Goal: Find contact information: Find contact information

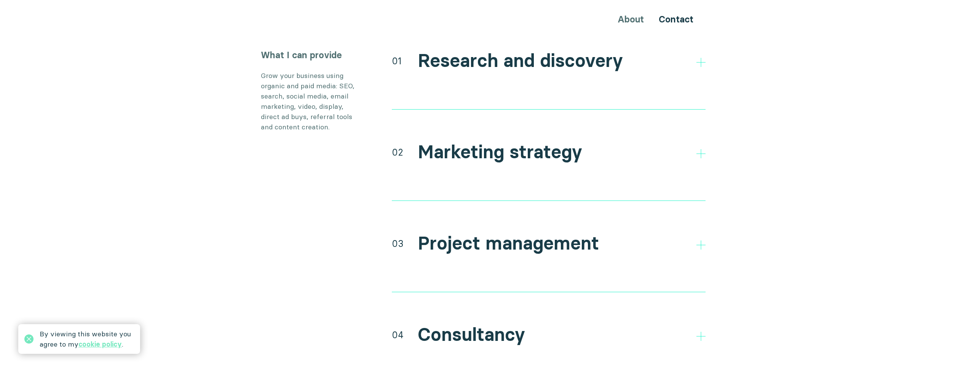
scroll to position [1371, 0]
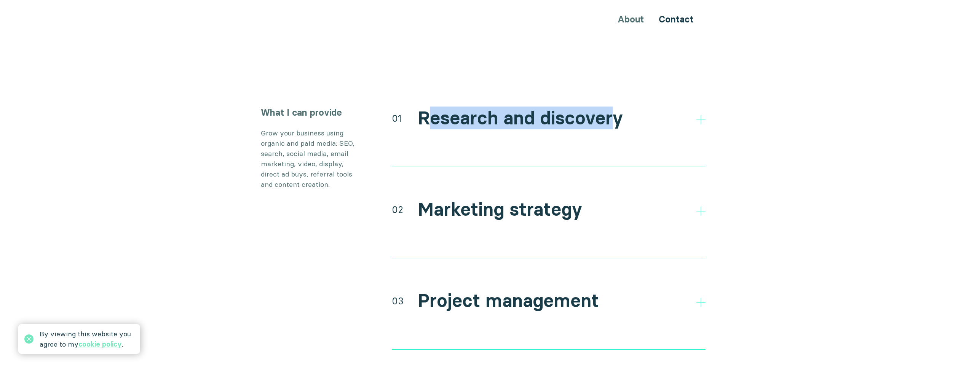
drag, startPoint x: 433, startPoint y: 98, endPoint x: 612, endPoint y: 112, distance: 180.2
click at [518, 112] on h2 "Research and discovery" at bounding box center [520, 118] width 205 height 22
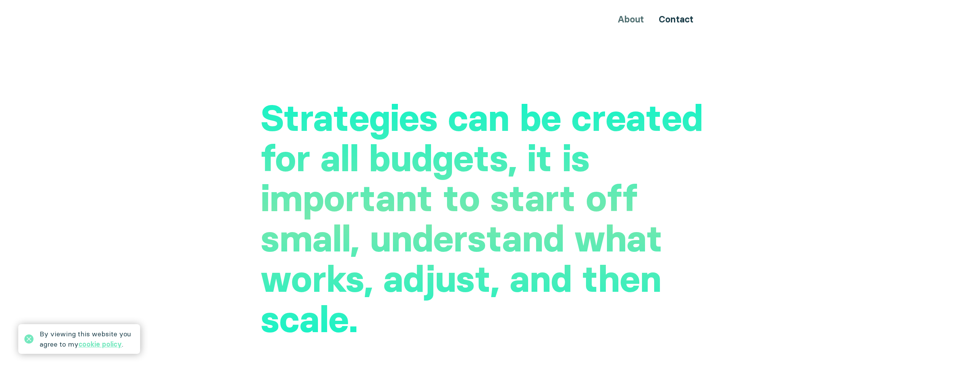
scroll to position [1930, 0]
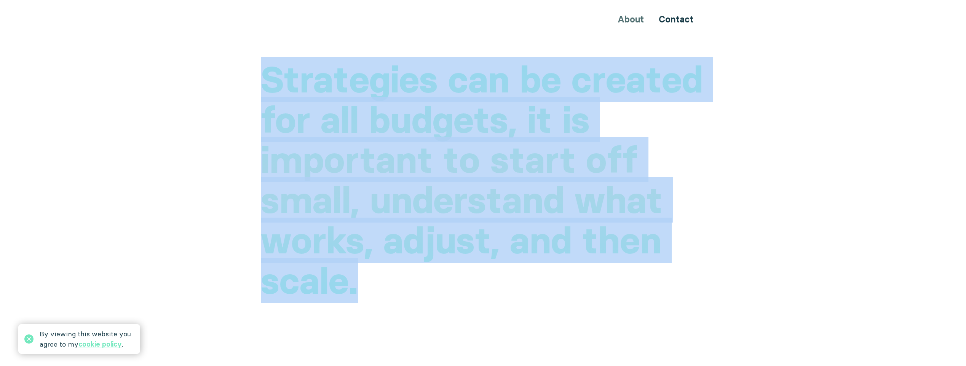
drag, startPoint x: 258, startPoint y: 62, endPoint x: 678, endPoint y: 270, distance: 468.7
click at [518, 270] on div "Strategies can be created for all budgets, it is important to start off small, …" at bounding box center [483, 370] width 457 height 623
click at [518, 271] on h2 "Strategies can be created for all budgets, it is important to start off small, …" at bounding box center [483, 180] width 445 height 242
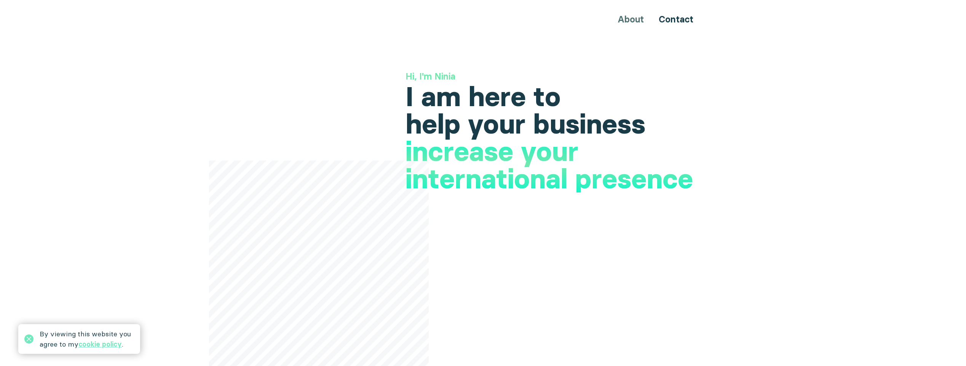
scroll to position [0, 0]
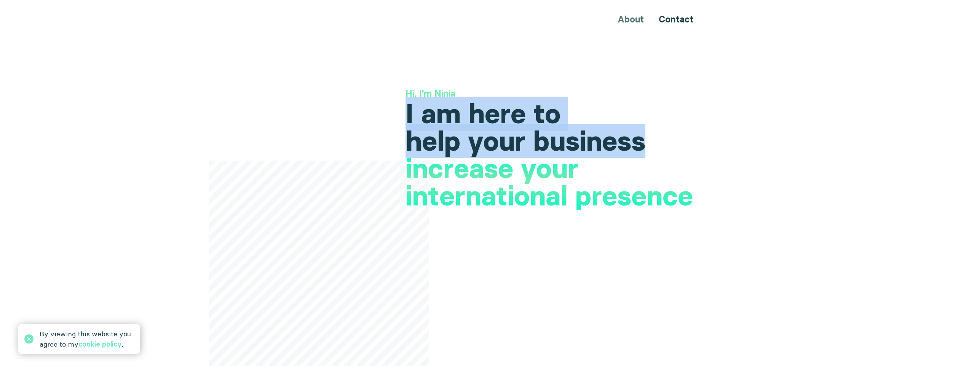
drag, startPoint x: 638, startPoint y: 134, endPoint x: 633, endPoint y: 94, distance: 39.5
click at [518, 94] on div "Hi, I'm Ninia I am here to help your business increase your international prese…" at bounding box center [556, 121] width 300 height 68
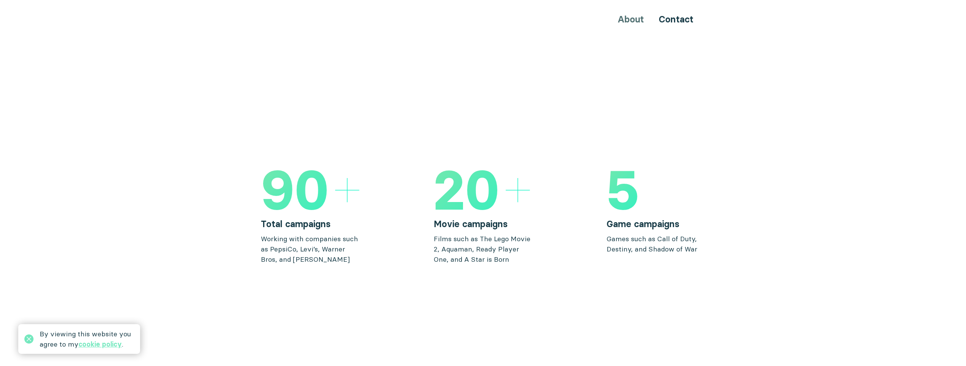
scroll to position [1117, 0]
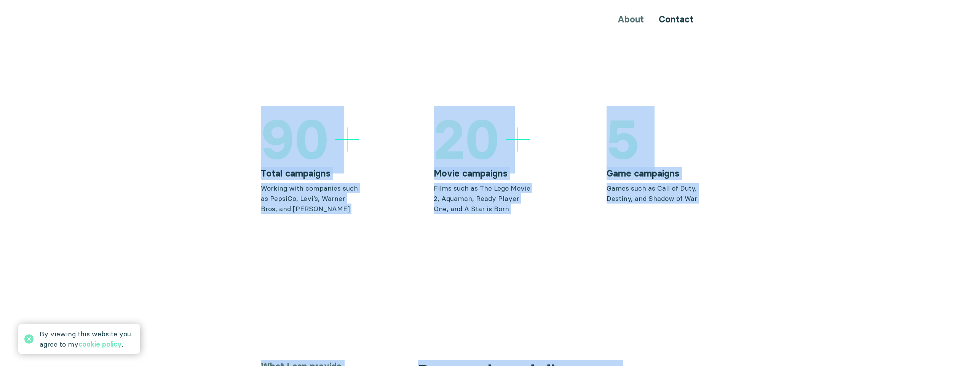
drag, startPoint x: 257, startPoint y: 113, endPoint x: 784, endPoint y: 201, distance: 534.5
drag, startPoint x: 784, startPoint y: 201, endPoint x: 767, endPoint y: 198, distance: 17.6
drag, startPoint x: 271, startPoint y: 115, endPoint x: 754, endPoint y: 189, distance: 488.1
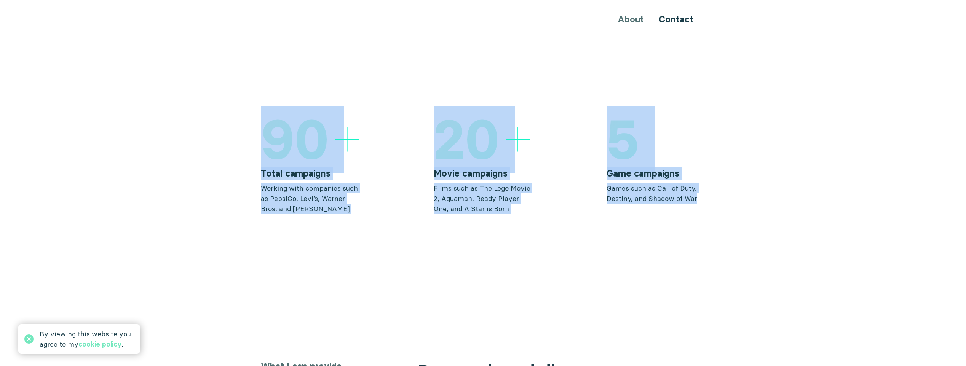
click at [518, 189] on section "90 Total campaigns Working with companies such as PepsiCo, Levi’s, Warner Bros,…" at bounding box center [483, 163] width 966 height 102
drag, startPoint x: 258, startPoint y: 129, endPoint x: 799, endPoint y: 215, distance: 548.0
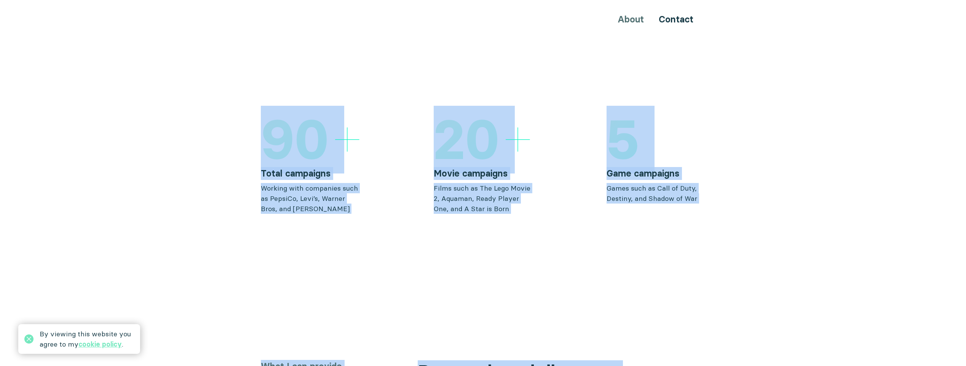
click at [518, 189] on section "90 Total campaigns Working with companies such as PepsiCo, Levi’s, Warner Bros,…" at bounding box center [483, 163] width 966 height 102
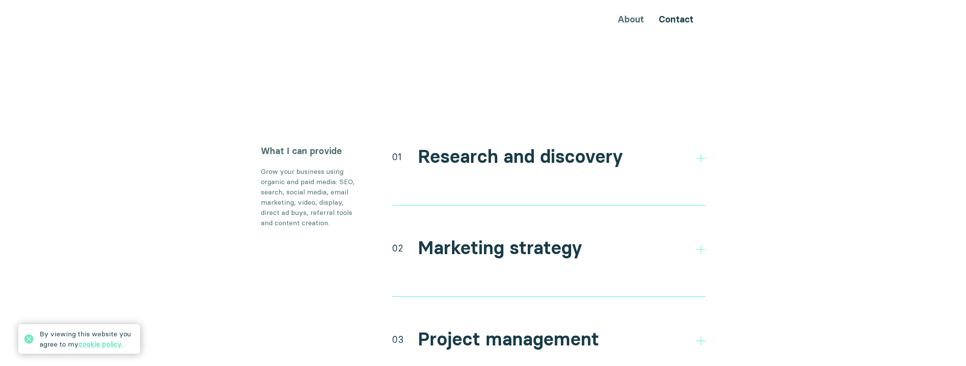
scroll to position [1371, 0]
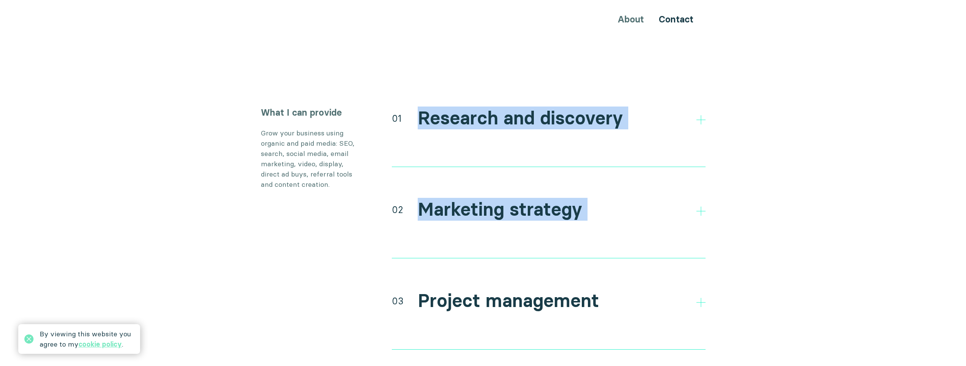
drag, startPoint x: 397, startPoint y: 91, endPoint x: 713, endPoint y: 232, distance: 345.4
drag, startPoint x: 713, startPoint y: 232, endPoint x: 682, endPoint y: 177, distance: 63.1
click at [518, 232] on section "What I can provide Grow your business using organic and paid media: SEO, search…" at bounding box center [483, 289] width 966 height 366
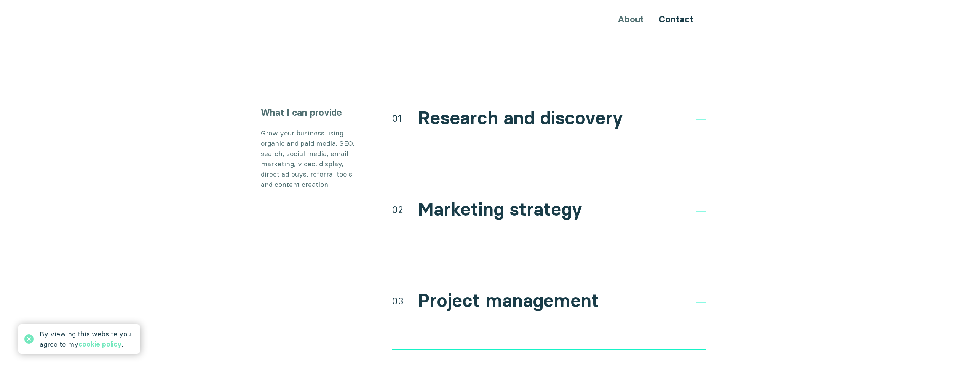
click at [518, 106] on div "01 Research and discovery" at bounding box center [549, 117] width 314 height 23
click at [518, 114] on div at bounding box center [701, 118] width 9 height 9
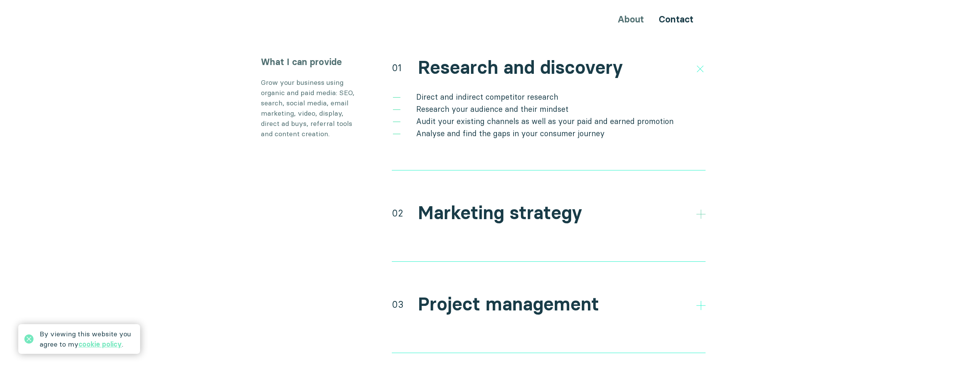
click at [518, 209] on div at bounding box center [701, 213] width 9 height 9
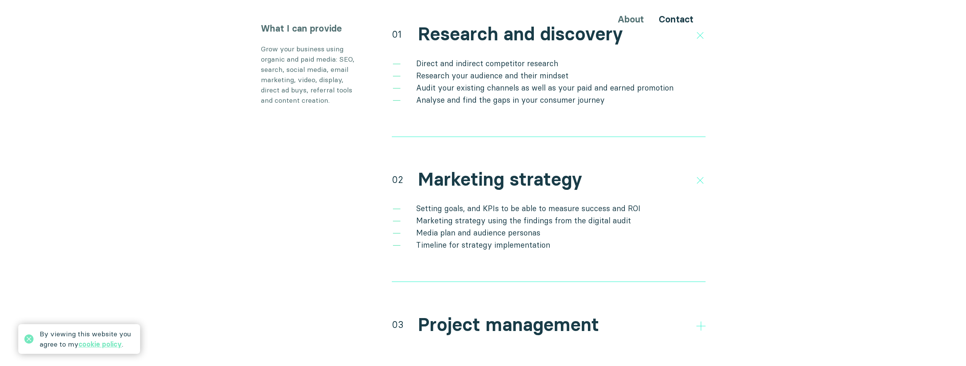
scroll to position [1473, 0]
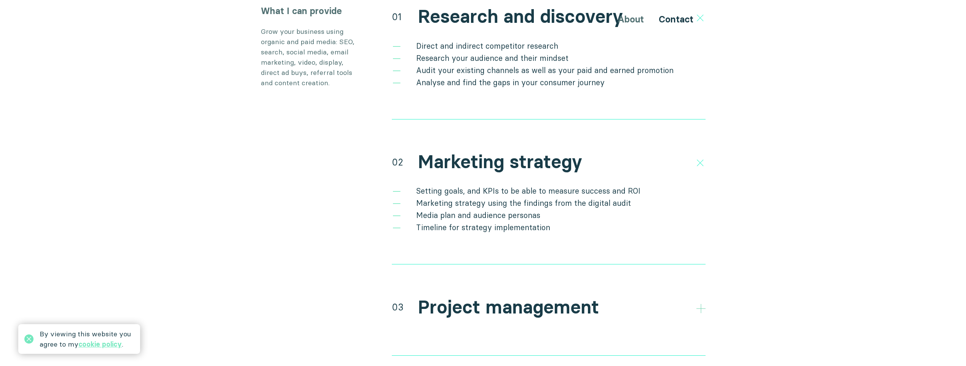
click at [518, 304] on icon at bounding box center [701, 308] width 9 height 9
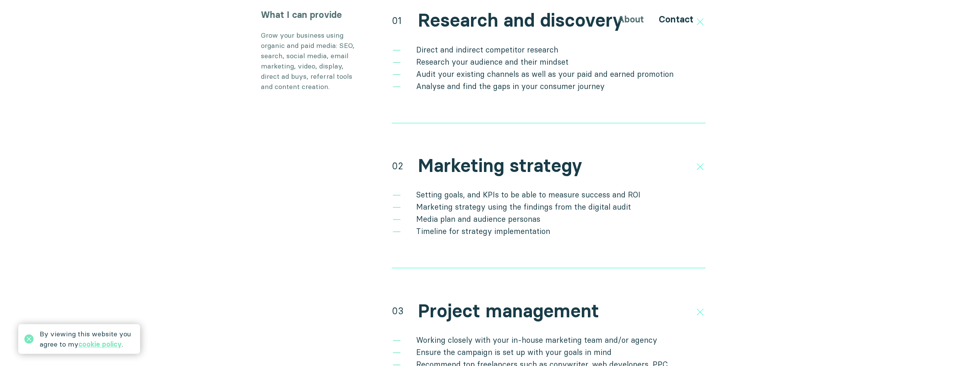
scroll to position [1422, 0]
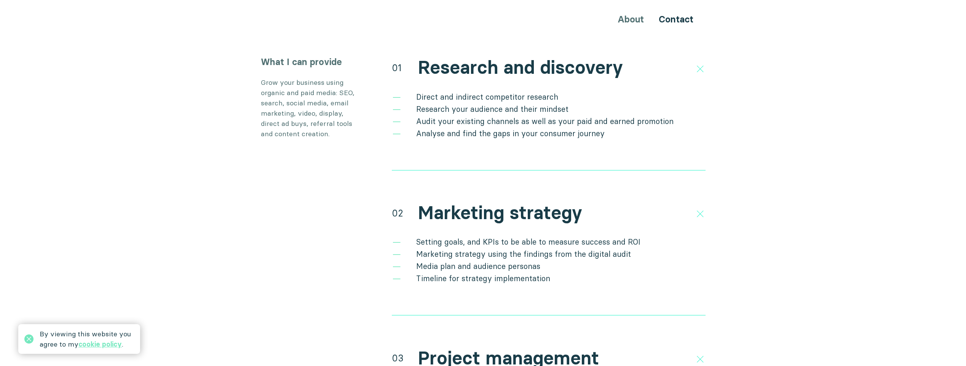
click at [401, 115] on li "Audit your existing channels as well as your paid and earned promotion" at bounding box center [549, 121] width 314 height 12
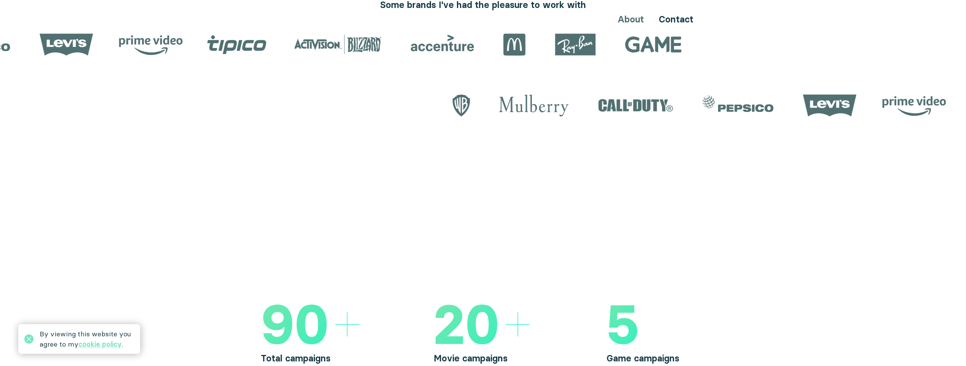
scroll to position [965, 0]
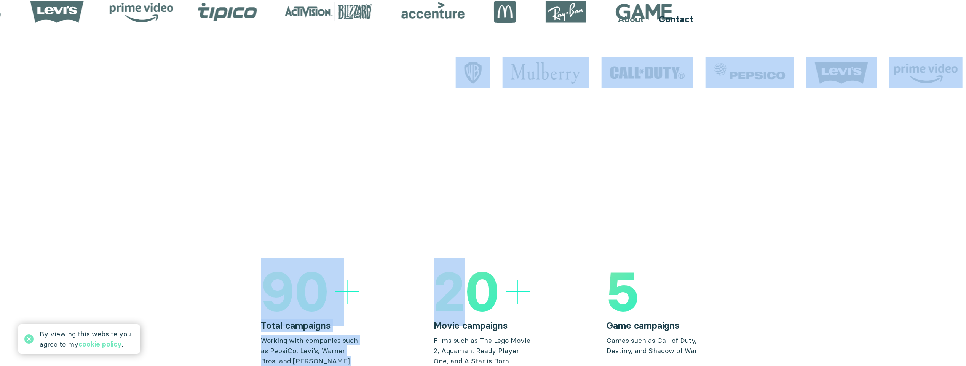
drag, startPoint x: 478, startPoint y: 141, endPoint x: 482, endPoint y: 60, distance: 80.5
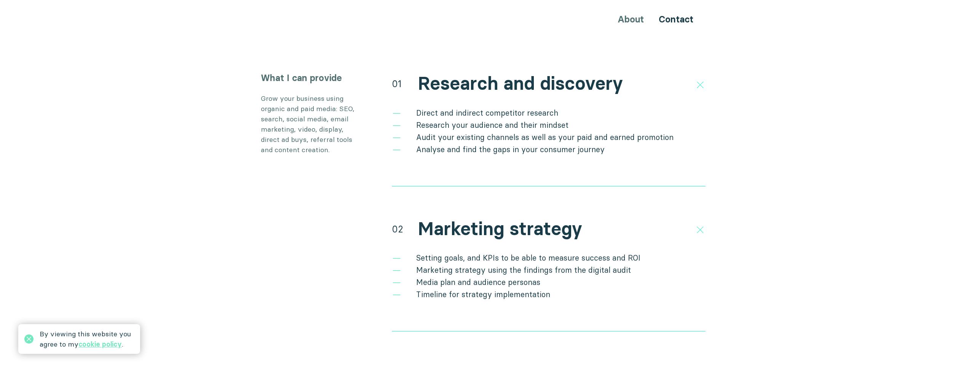
scroll to position [1371, 0]
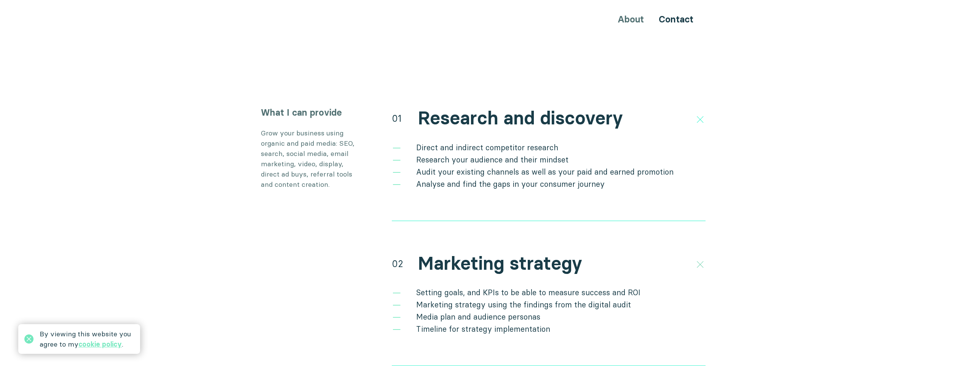
click at [518, 259] on icon at bounding box center [699, 265] width 13 height 13
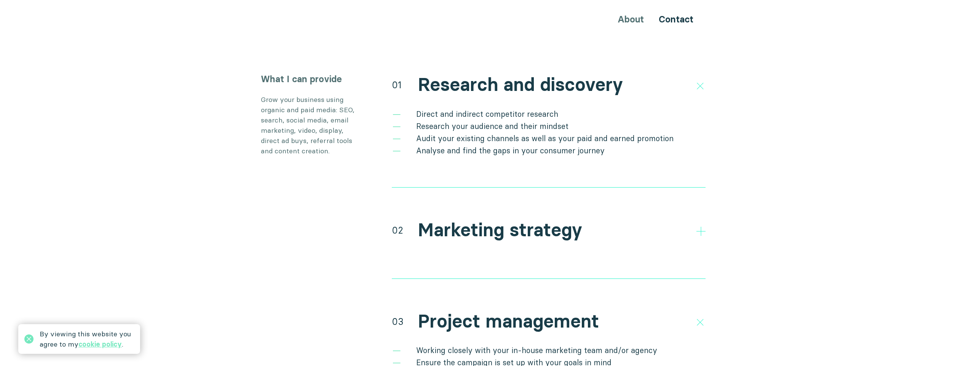
scroll to position [1422, 0]
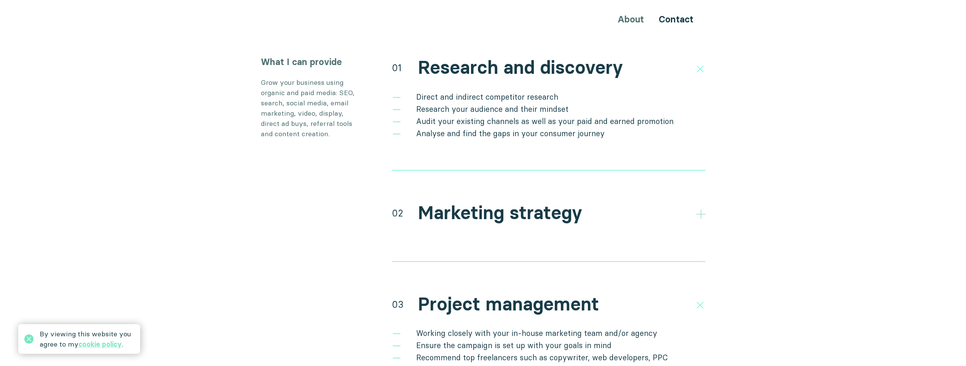
click at [518, 210] on icon at bounding box center [701, 214] width 9 height 9
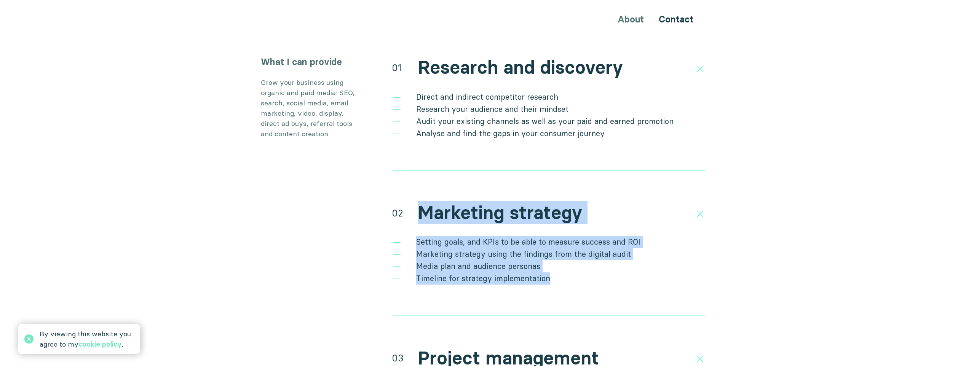
drag, startPoint x: 422, startPoint y: 196, endPoint x: 596, endPoint y: 262, distance: 185.9
click at [518, 262] on div "02 Marketing strategy Setting goals, and KPIs to be able to measure success and…" at bounding box center [549, 258] width 314 height 115
drag, startPoint x: 596, startPoint y: 262, endPoint x: 586, endPoint y: 259, distance: 9.9
click at [518, 273] on li "Timeline for strategy implementation" at bounding box center [549, 279] width 314 height 12
drag, startPoint x: 413, startPoint y: 194, endPoint x: 660, endPoint y: 284, distance: 263.2
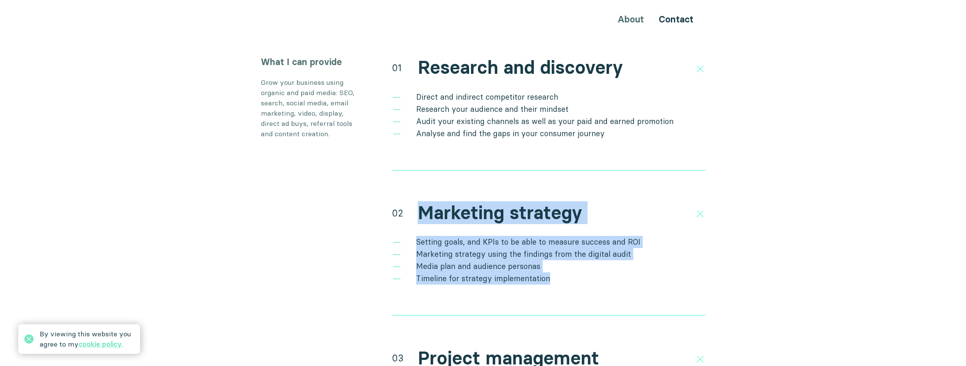
click at [518, 284] on div "02 Marketing strategy Setting goals, and KPIs to be able to measure success and…" at bounding box center [549, 258] width 314 height 115
drag, startPoint x: 594, startPoint y: 281, endPoint x: 352, endPoint y: 179, distance: 262.1
click at [352, 179] on div "What I can provide Grow your business using organic and paid media: SEO, search…" at bounding box center [483, 326] width 457 height 540
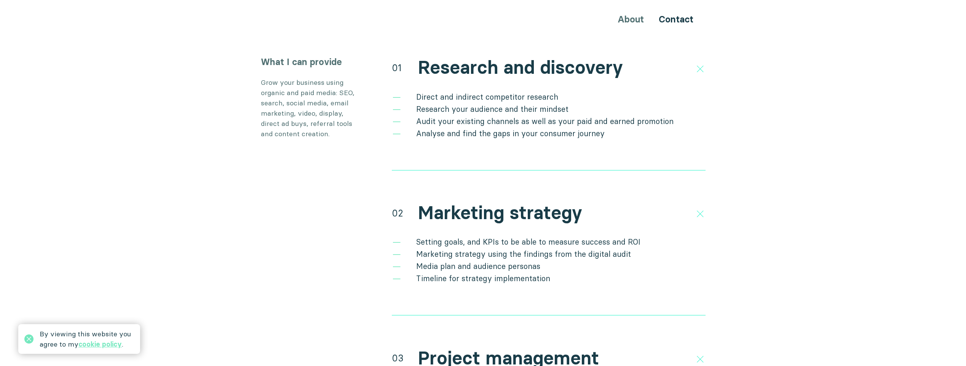
drag, startPoint x: 352, startPoint y: 179, endPoint x: 367, endPoint y: 187, distance: 16.4
click at [353, 182] on div "What I can provide Grow your business using organic and paid media: SEO, search…" at bounding box center [483, 326] width 457 height 540
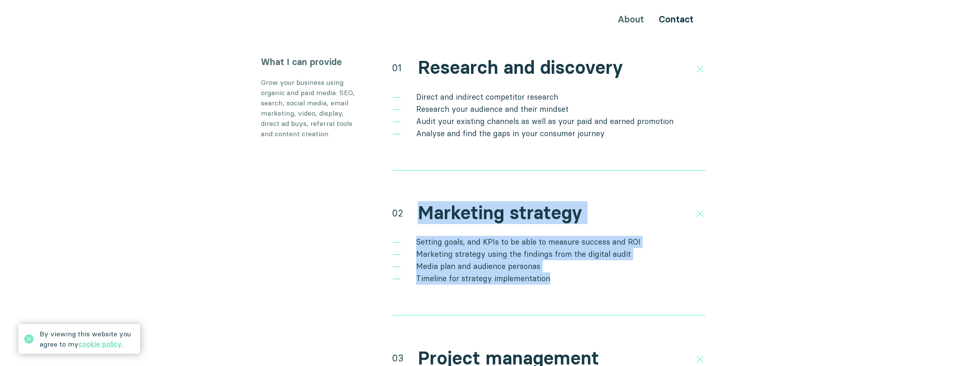
drag, startPoint x: 409, startPoint y: 197, endPoint x: 623, endPoint y: 273, distance: 227.2
click at [518, 273] on div "02 Marketing strategy Setting goals, and KPIs to be able to measure success and…" at bounding box center [549, 258] width 314 height 115
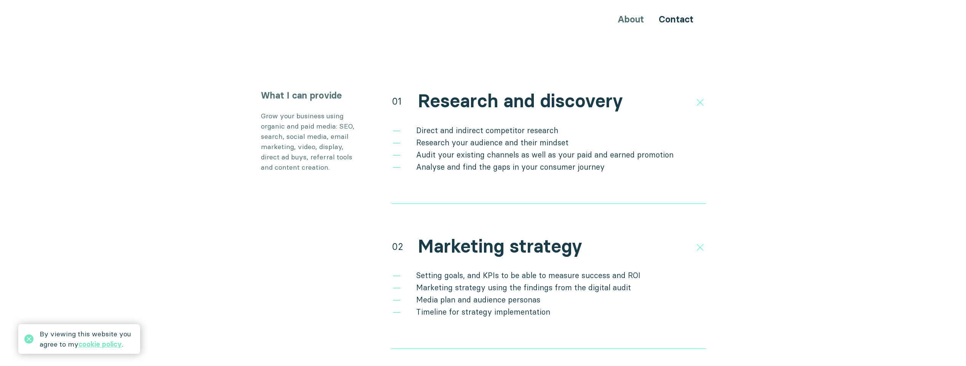
scroll to position [1371, 0]
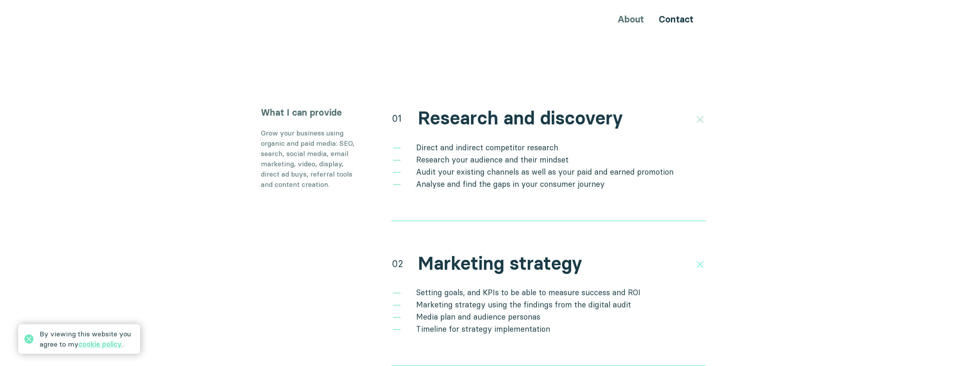
click at [518, 113] on icon at bounding box center [699, 119] width 13 height 13
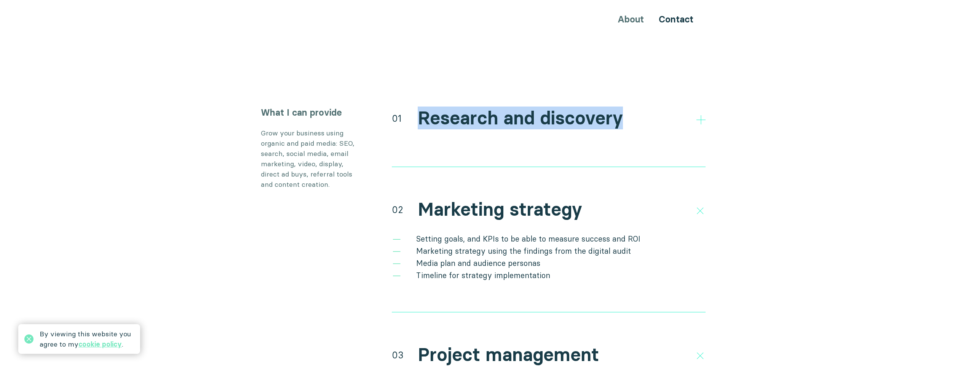
drag, startPoint x: 433, startPoint y: 98, endPoint x: 617, endPoint y: 98, distance: 184.3
click at [518, 106] on div "01 Research and discovery" at bounding box center [549, 117] width 314 height 23
click at [518, 107] on h2 "Research and discovery" at bounding box center [520, 118] width 205 height 22
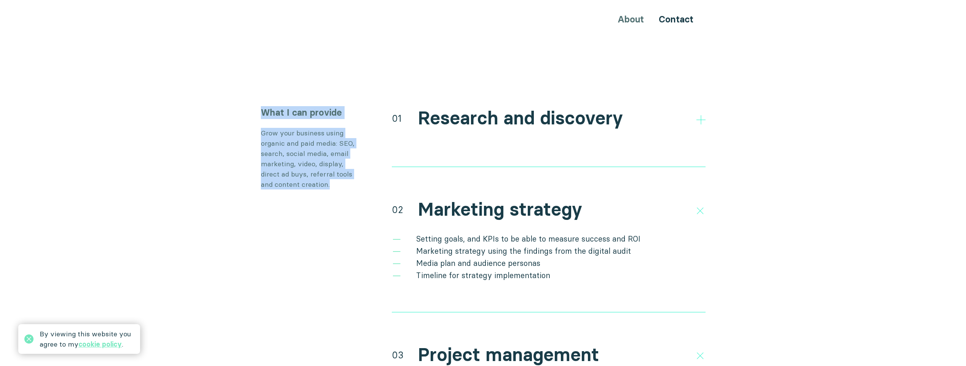
drag, startPoint x: 248, startPoint y: 99, endPoint x: 361, endPoint y: 175, distance: 136.5
click at [361, 175] on section "What I can provide Grow your business using organic and paid media: SEO, search…" at bounding box center [483, 349] width 966 height 486
drag, startPoint x: 361, startPoint y: 175, endPoint x: 511, endPoint y: 129, distance: 156.8
click at [361, 175] on div "What I can provide Grow your business using organic and paid media: SEO, search…" at bounding box center [483, 349] width 457 height 486
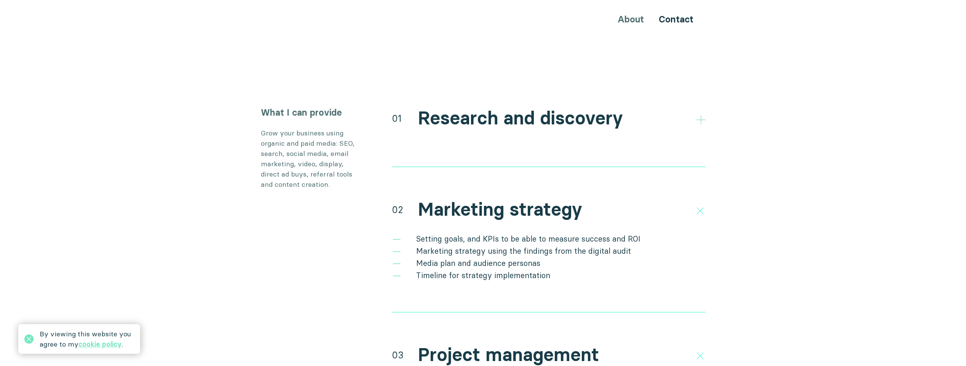
click at [518, 115] on icon at bounding box center [701, 119] width 9 height 9
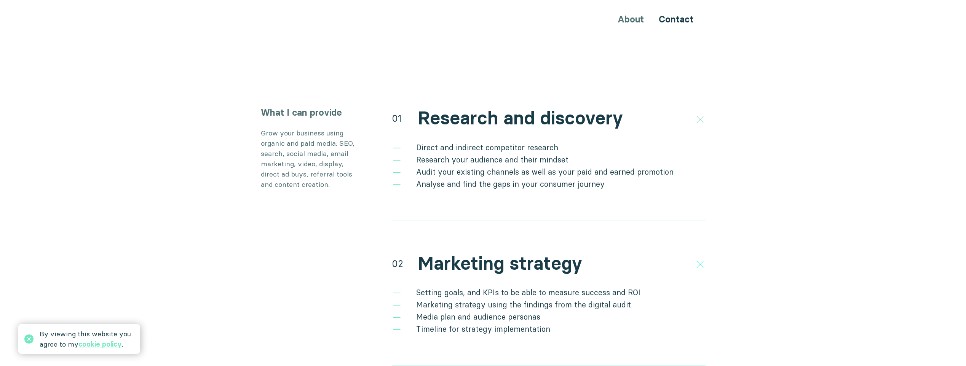
click at [518, 113] on polygon at bounding box center [699, 119] width 13 height 13
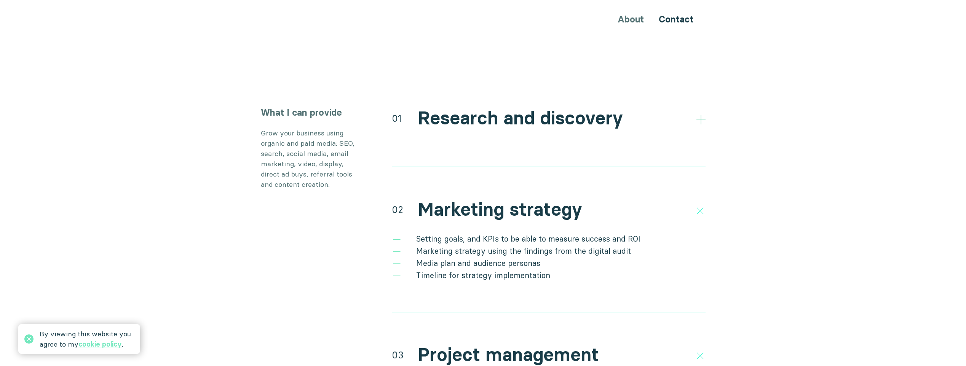
click at [518, 115] on icon at bounding box center [701, 119] width 9 height 9
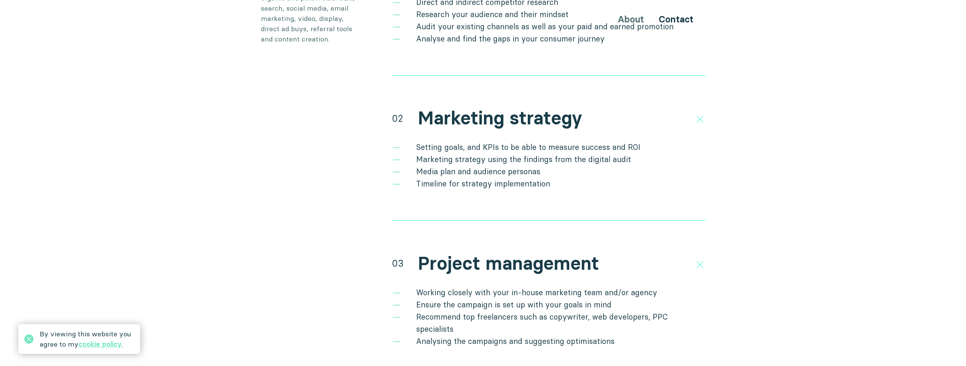
scroll to position [1473, 0]
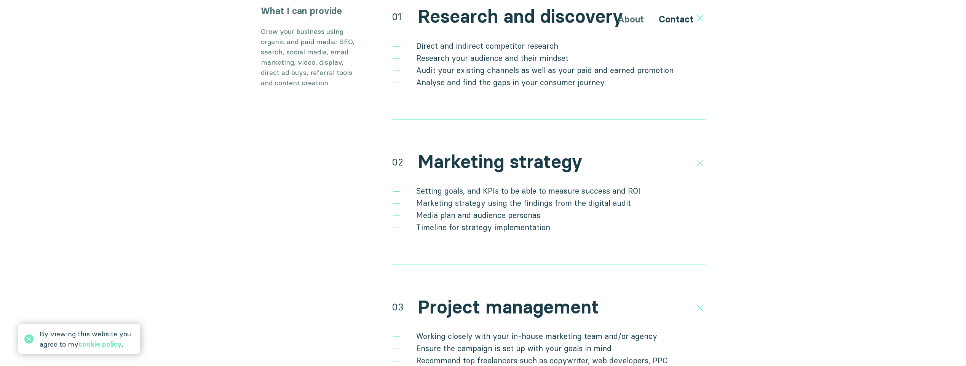
click at [518, 157] on icon at bounding box center [699, 163] width 13 height 13
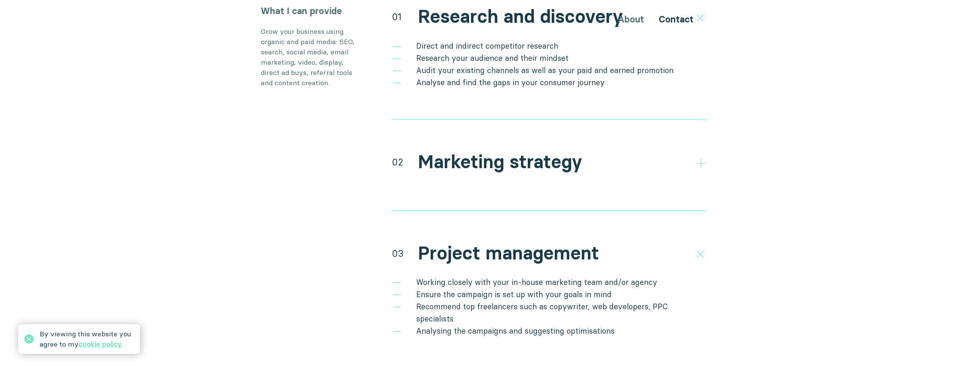
click at [518, 159] on icon at bounding box center [701, 163] width 9 height 9
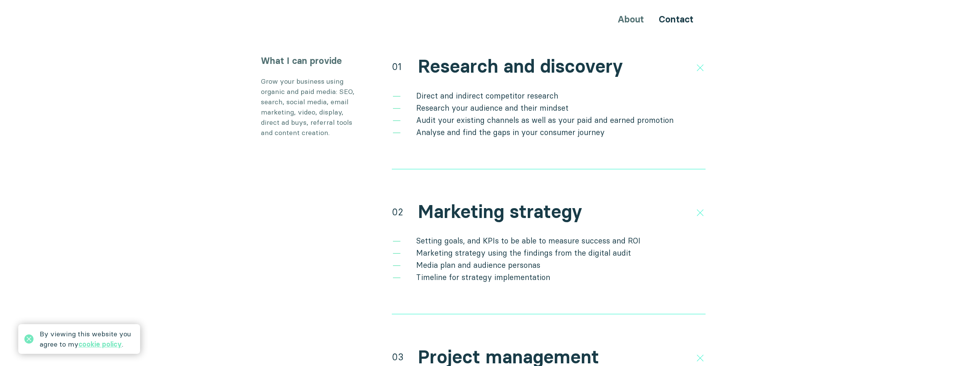
scroll to position [1371, 0]
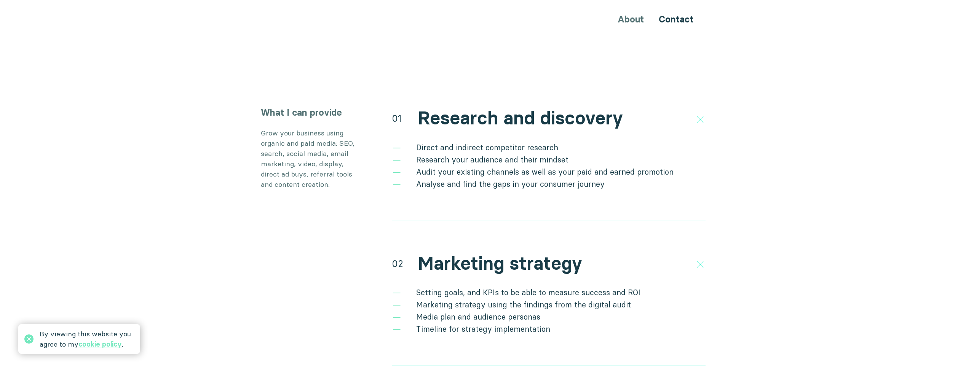
drag, startPoint x: 692, startPoint y: 105, endPoint x: 697, endPoint y: 115, distance: 11.1
click at [518, 106] on div "01 Research and discovery" at bounding box center [549, 117] width 314 height 23
click at [518, 113] on icon at bounding box center [699, 119] width 13 height 13
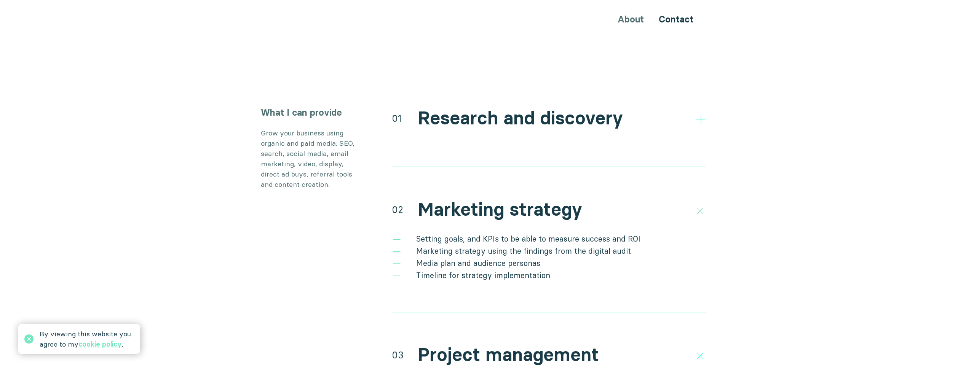
click at [518, 204] on icon at bounding box center [699, 210] width 13 height 13
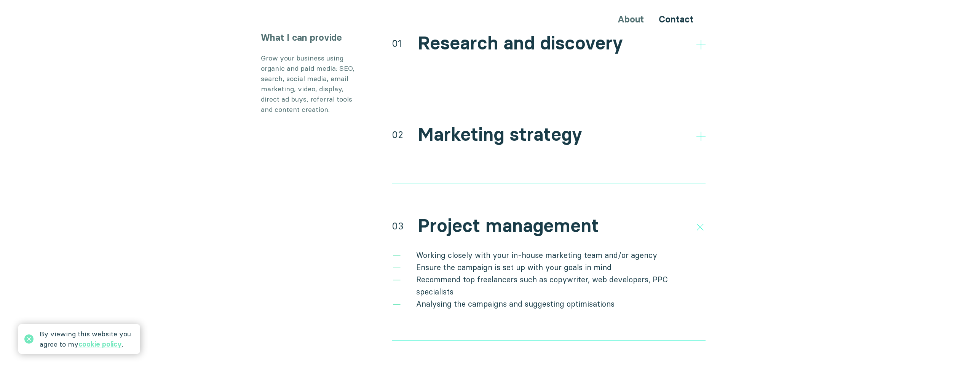
scroll to position [1473, 0]
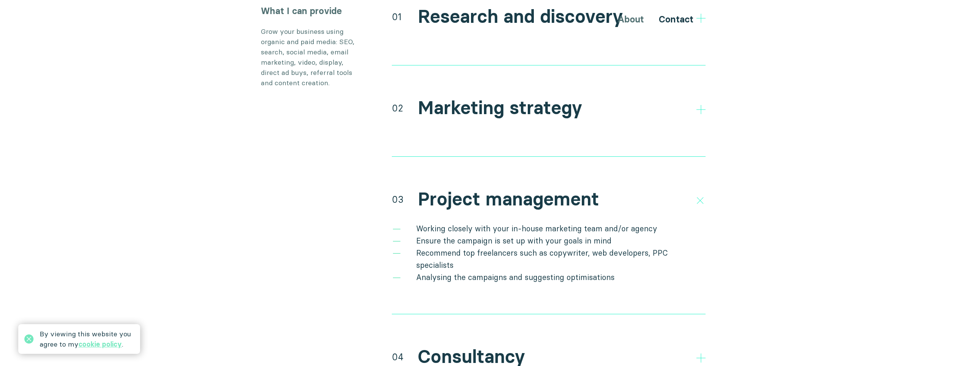
click at [518, 189] on div "What I can provide Grow your business using organic and paid media: SEO, search…" at bounding box center [483, 221] width 457 height 432
click at [518, 194] on icon at bounding box center [699, 200] width 13 height 13
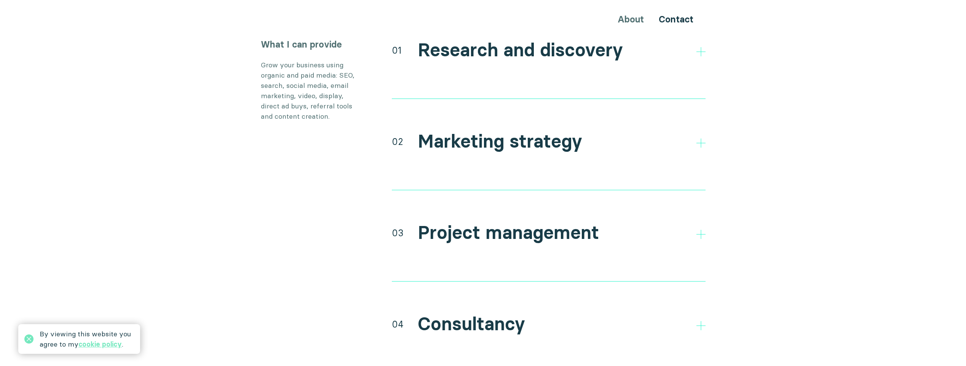
scroll to position [1422, 0]
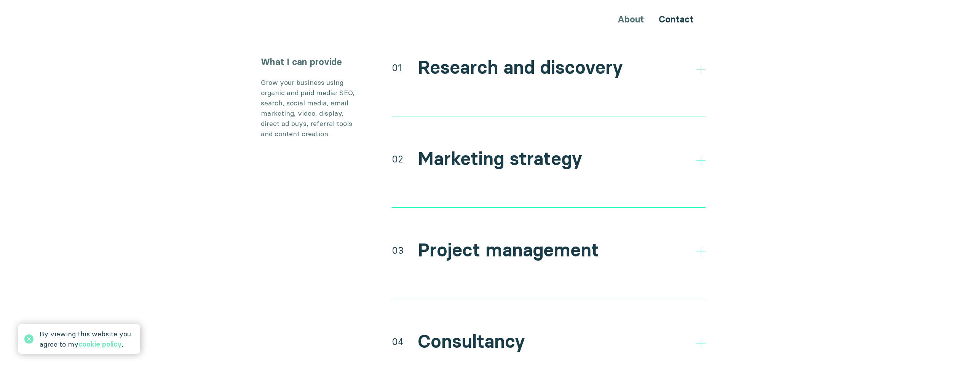
click at [518, 65] on polygon at bounding box center [701, 69] width 9 height 9
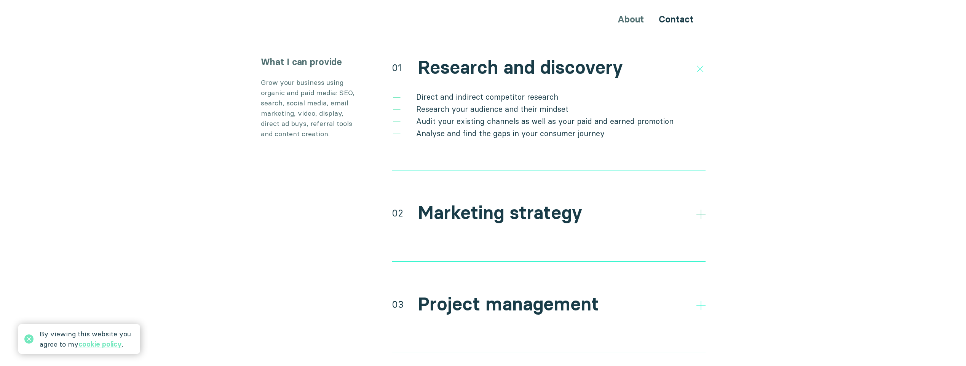
click at [518, 210] on icon at bounding box center [701, 214] width 9 height 9
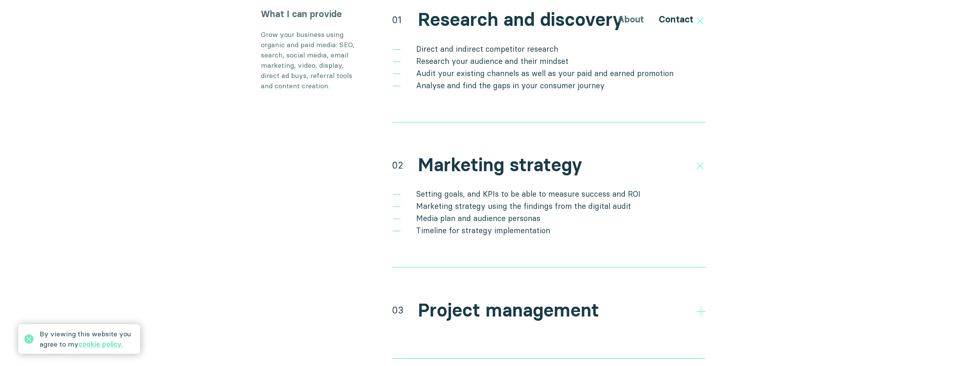
scroll to position [1523, 0]
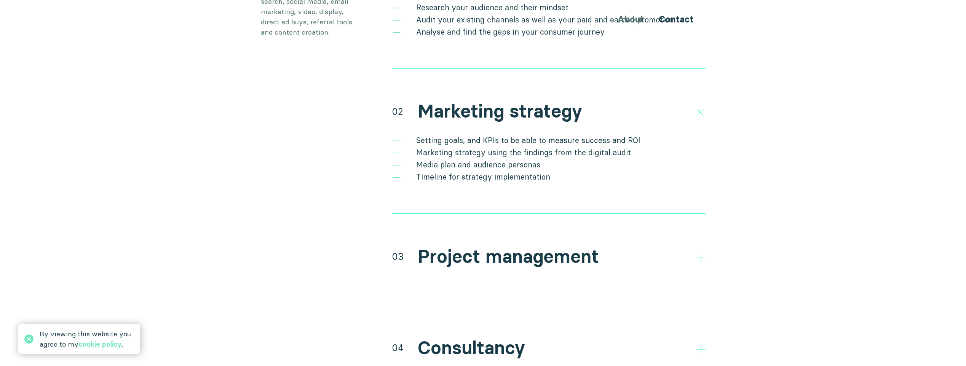
click at [518, 255] on div "03 Project management Working closely with your in-house marketing team and/or …" at bounding box center [549, 274] width 314 height 61
click at [518, 252] on div at bounding box center [701, 256] width 9 height 9
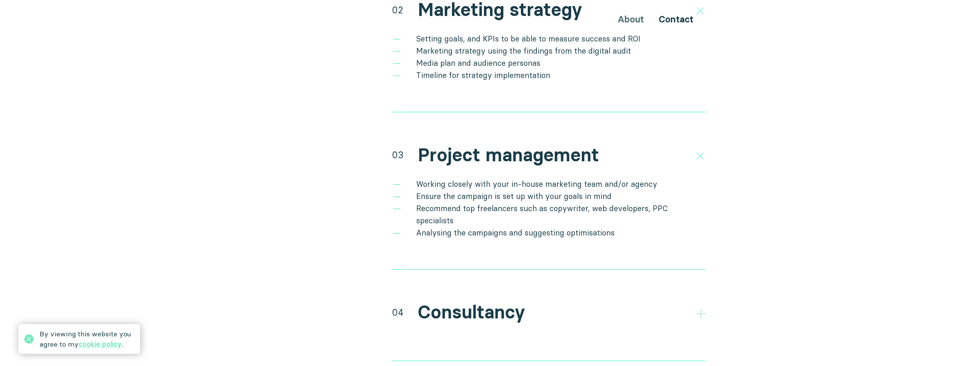
click at [518, 310] on icon at bounding box center [701, 314] width 9 height 9
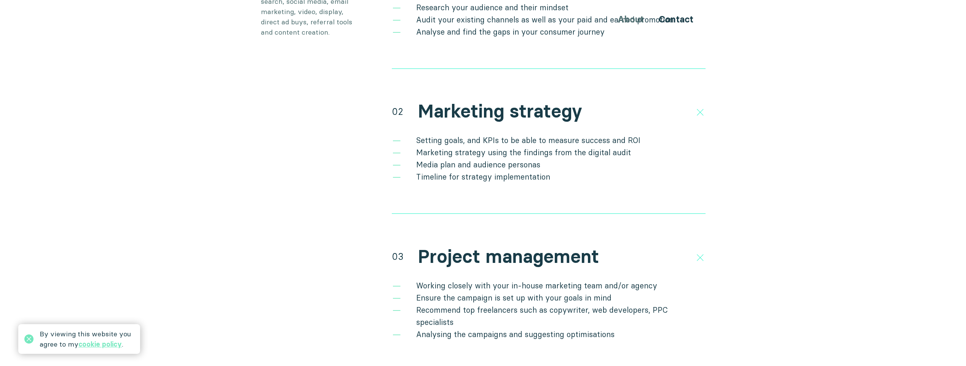
scroll to position [1371, 0]
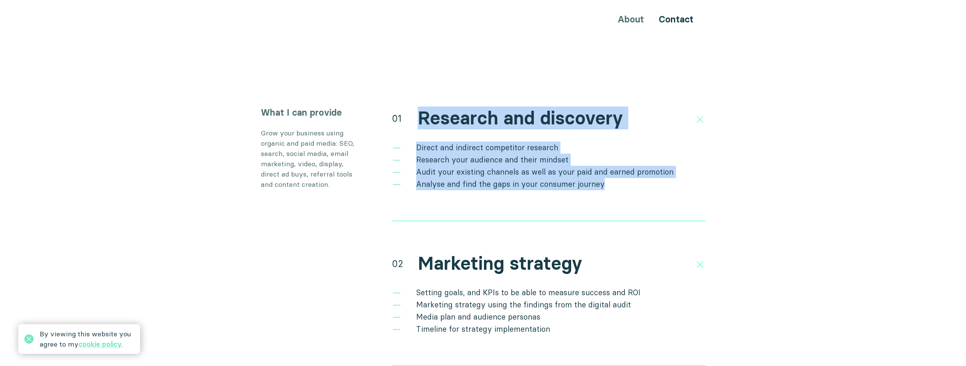
drag, startPoint x: 405, startPoint y: 106, endPoint x: 700, endPoint y: 185, distance: 305.4
drag, startPoint x: 700, startPoint y: 185, endPoint x: 705, endPoint y: 127, distance: 58.1
click at [518, 185] on div "01 Research and discovery Direct and indirect competitor research Research your…" at bounding box center [549, 163] width 314 height 115
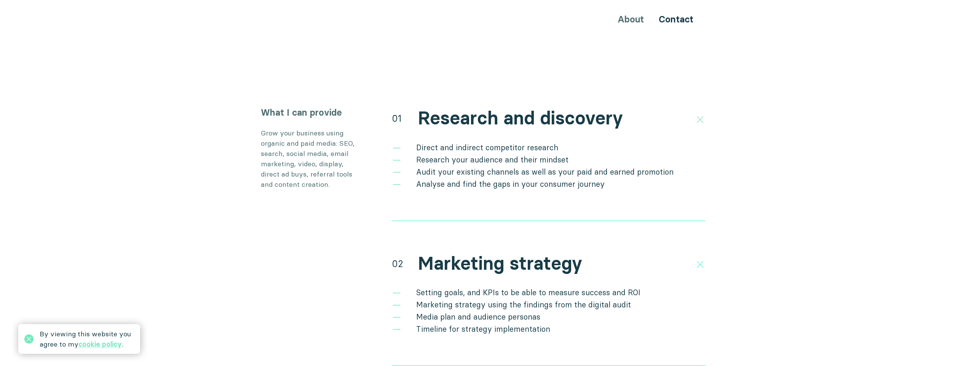
click at [518, 113] on icon at bounding box center [699, 119] width 13 height 13
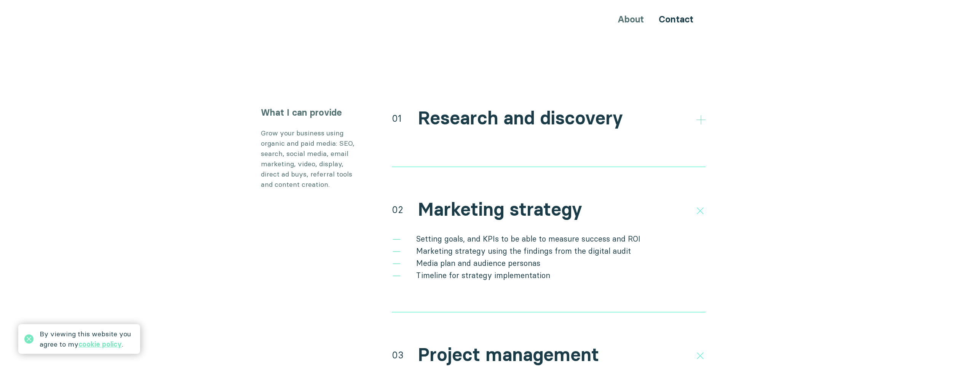
click at [518, 115] on icon at bounding box center [701, 119] width 9 height 9
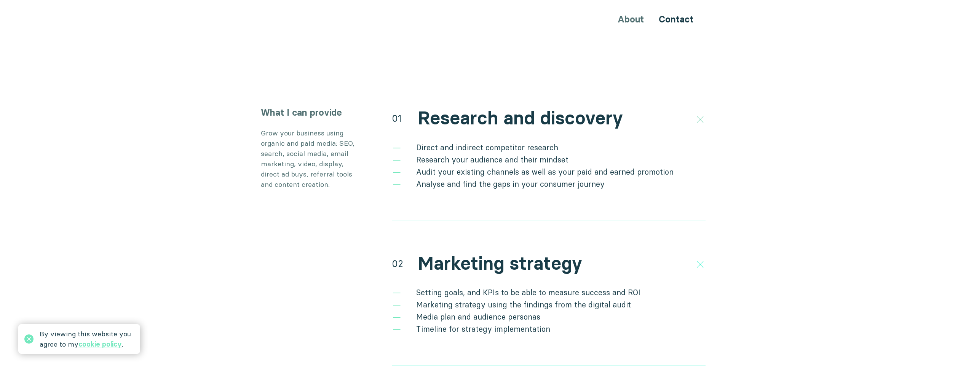
click at [518, 113] on icon at bounding box center [699, 119] width 13 height 13
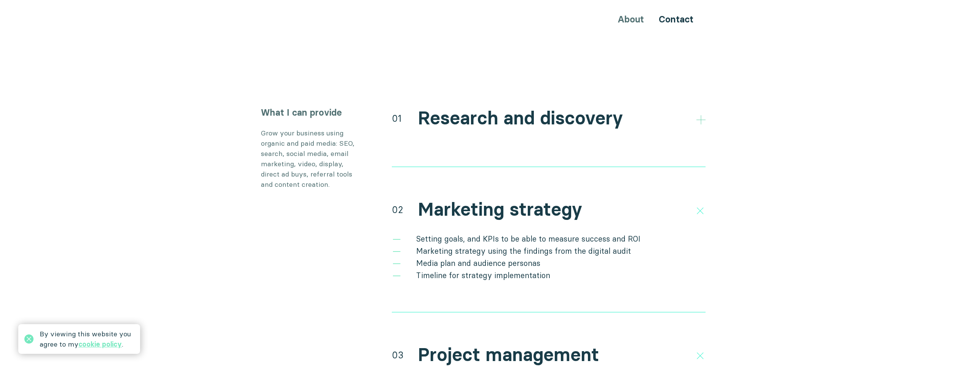
click at [518, 115] on icon at bounding box center [701, 119] width 9 height 9
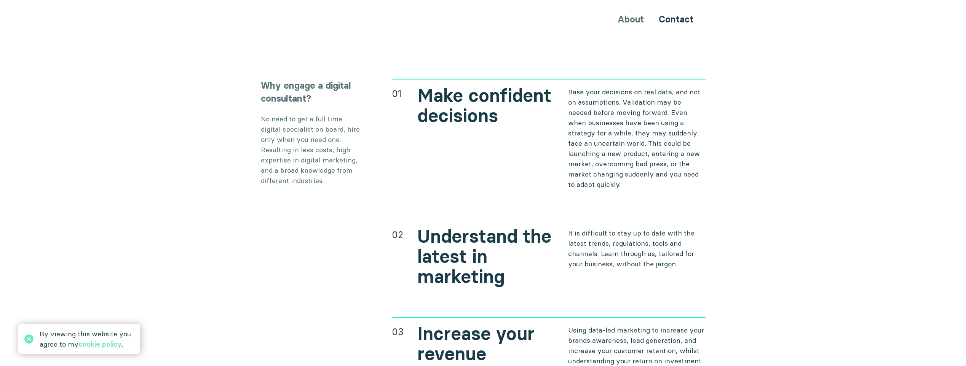
scroll to position [2894, 0]
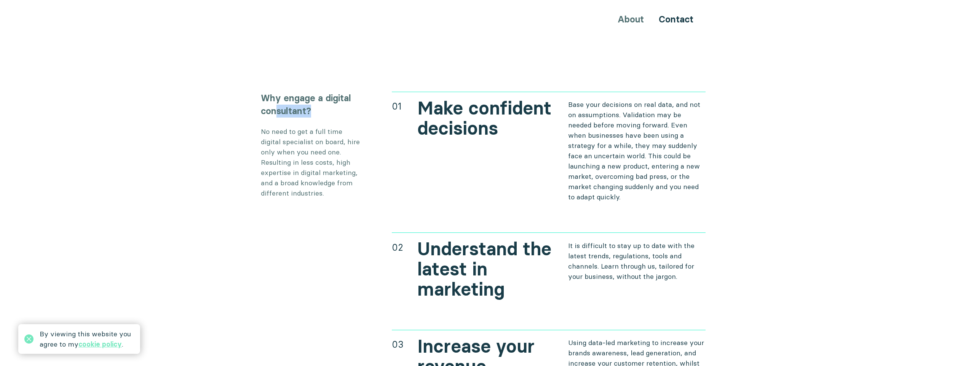
drag, startPoint x: 275, startPoint y: 79, endPoint x: 324, endPoint y: 91, distance: 50.9
click at [324, 92] on h3 "Why engage a digital consultant?" at bounding box center [310, 105] width 99 height 26
drag, startPoint x: 290, startPoint y: 70, endPoint x: 335, endPoint y: 84, distance: 47.2
click at [335, 92] on h3 "Why engage a digital consultant?" at bounding box center [310, 105] width 99 height 26
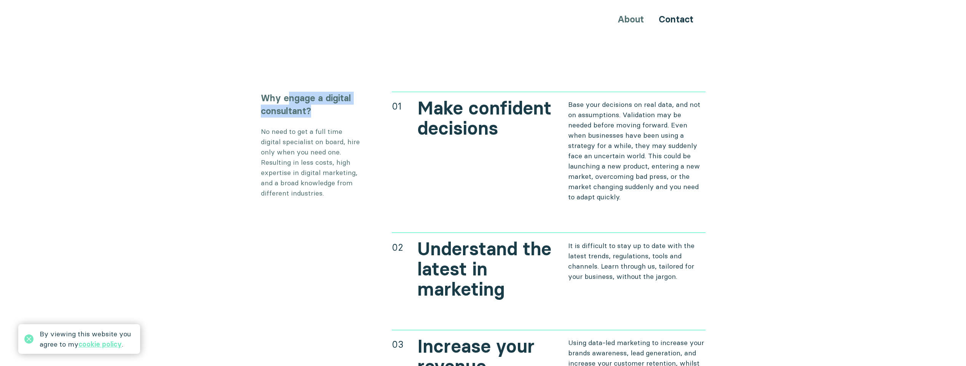
drag, startPoint x: 335, startPoint y: 84, endPoint x: 331, endPoint y: 86, distance: 4.4
click at [335, 92] on h3 "Why engage a digital consultant?" at bounding box center [310, 105] width 99 height 26
click at [325, 92] on h3 "Why engage a digital consultant?" at bounding box center [310, 105] width 99 height 26
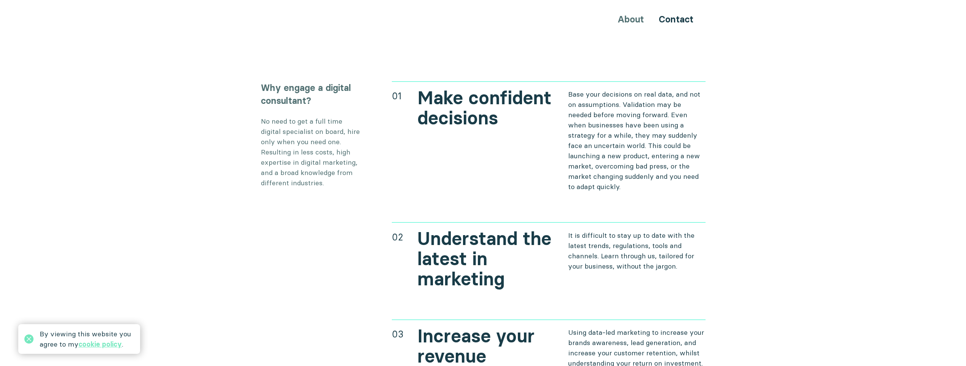
scroll to position [2838, 0]
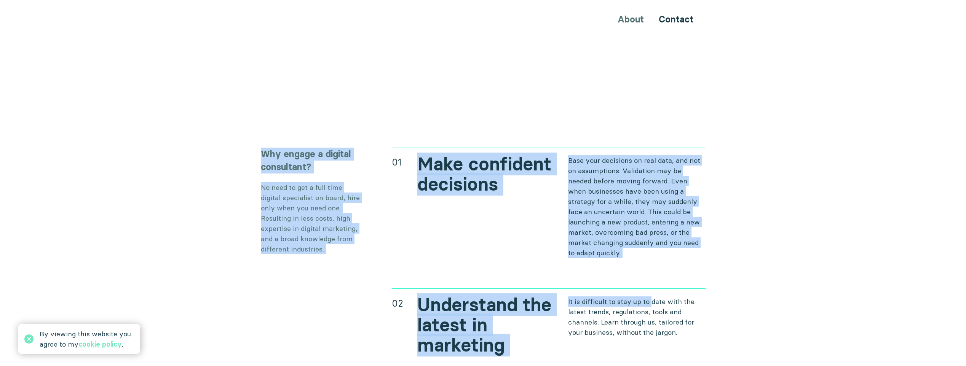
drag, startPoint x: 263, startPoint y: 112, endPoint x: 652, endPoint y: 274, distance: 422.0
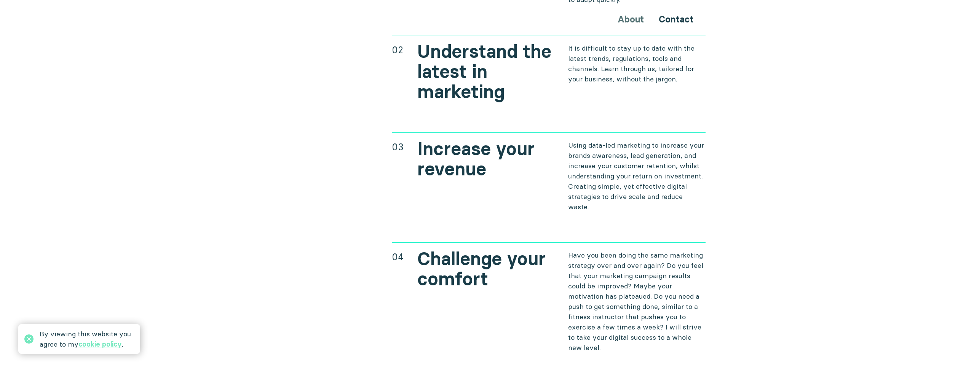
click at [470, 196] on div "01 Make confident decisions Base your decisions on real data, and not on assump…" at bounding box center [549, 138] width 314 height 489
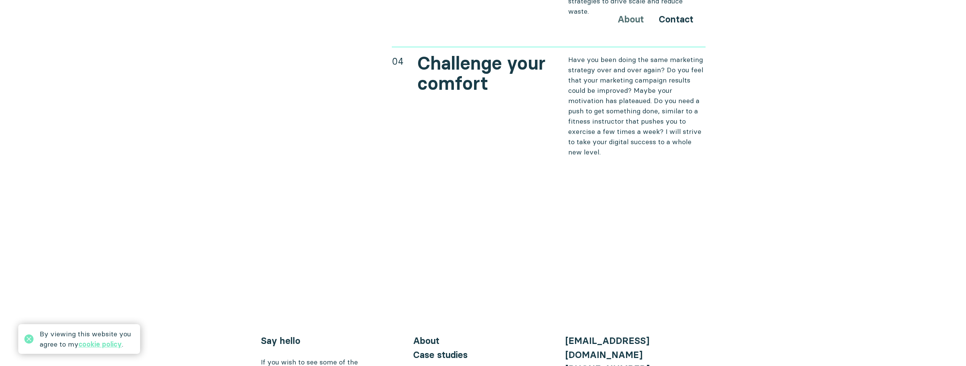
scroll to position [3346, 0]
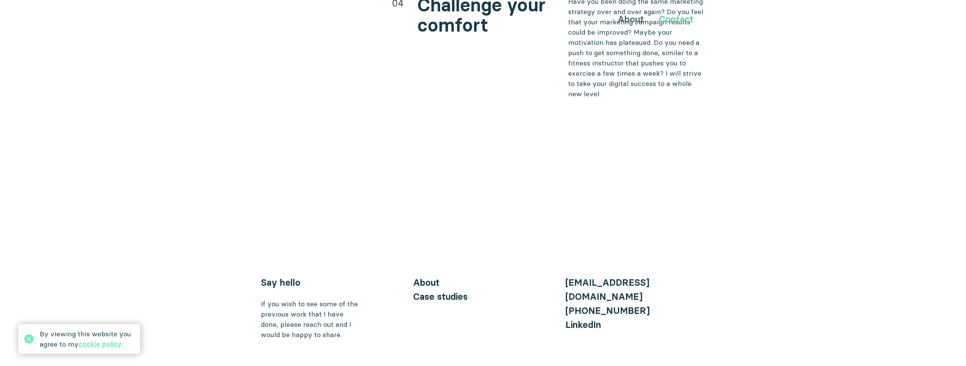
click at [518, 20] on link "Contact" at bounding box center [676, 19] width 35 height 11
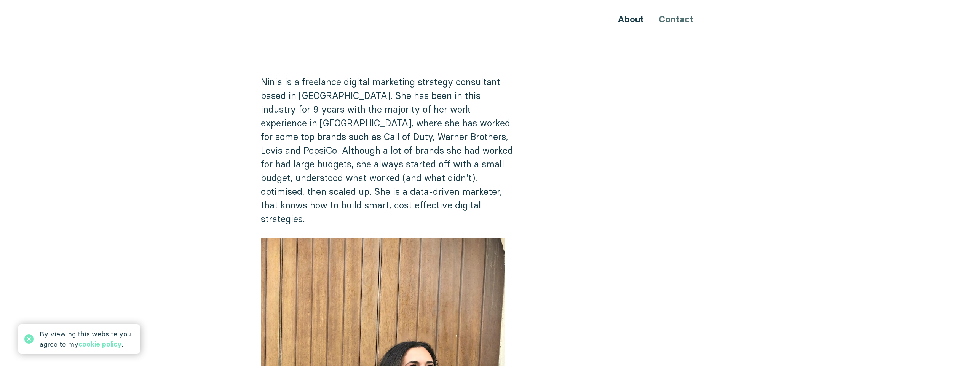
click at [674, 19] on div "About Contact" at bounding box center [483, 19] width 457 height 14
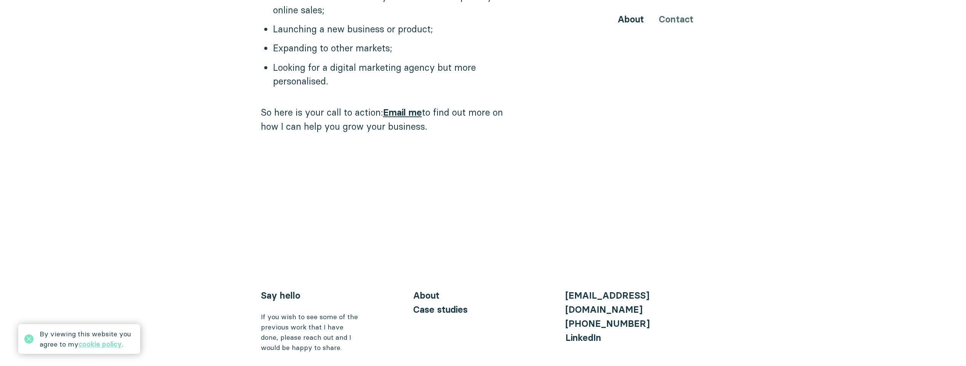
scroll to position [766, 0]
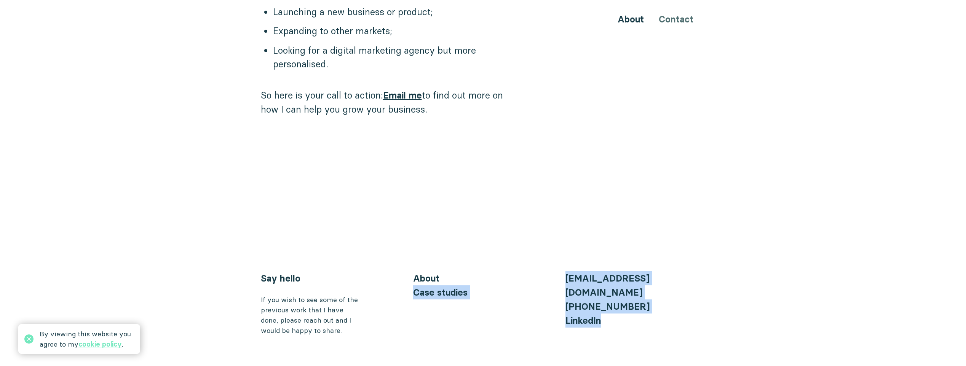
drag, startPoint x: 535, startPoint y: 252, endPoint x: 655, endPoint y: 298, distance: 129.2
click at [653, 314] on div "LinkedIn" at bounding box center [636, 321] width 140 height 14
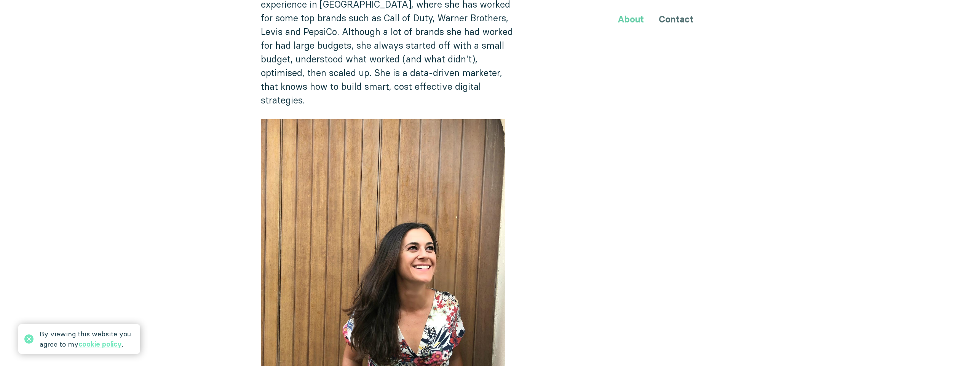
scroll to position [102, 0]
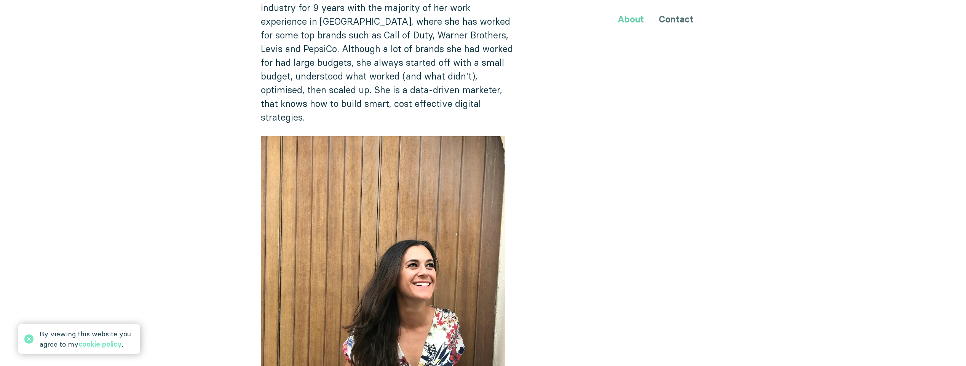
click at [633, 17] on link "About" at bounding box center [631, 19] width 26 height 11
